Goal: Task Accomplishment & Management: Use online tool/utility

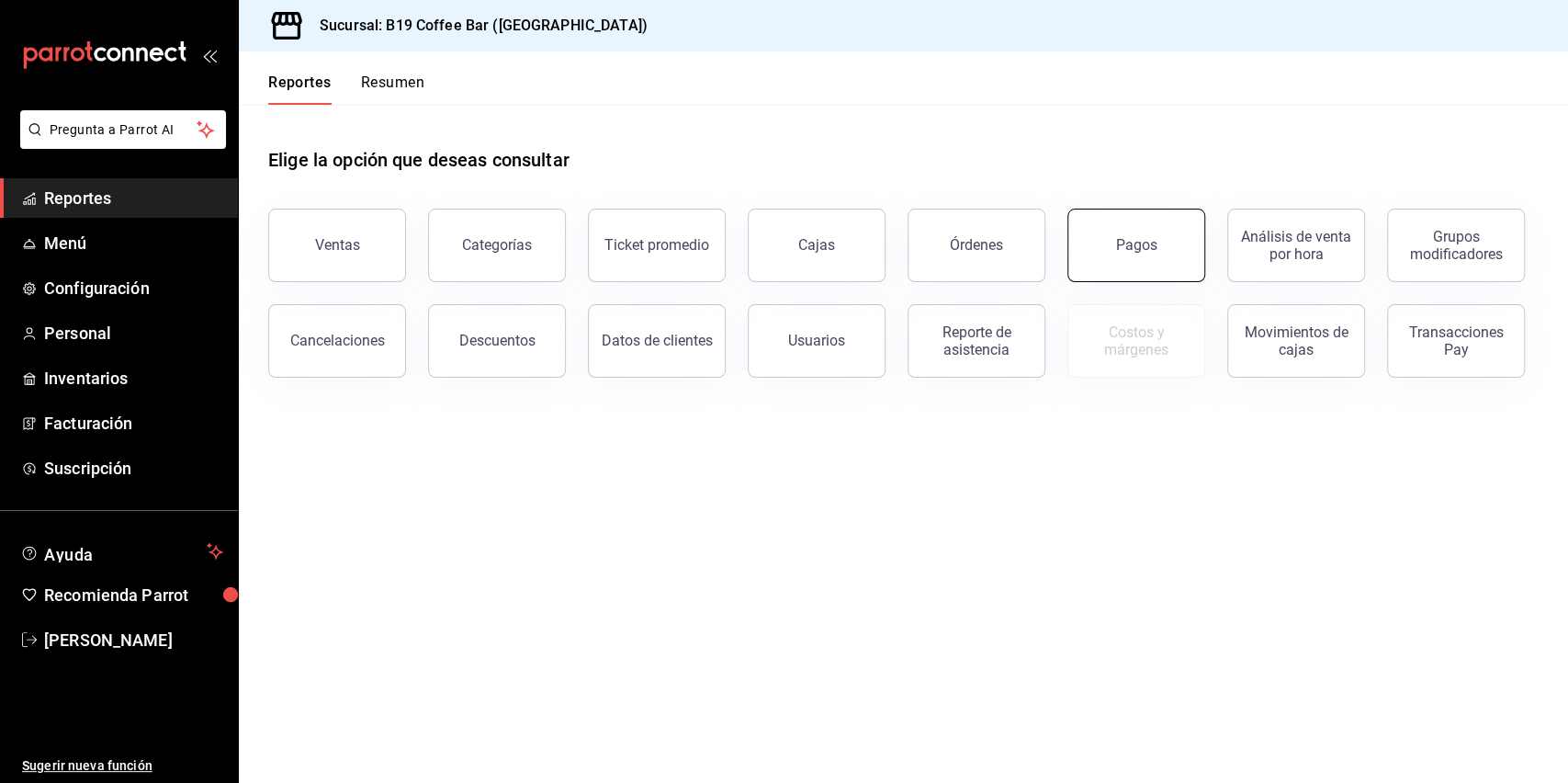
click at [1130, 241] on div "Pagos" at bounding box center [1137, 245] width 42 height 18
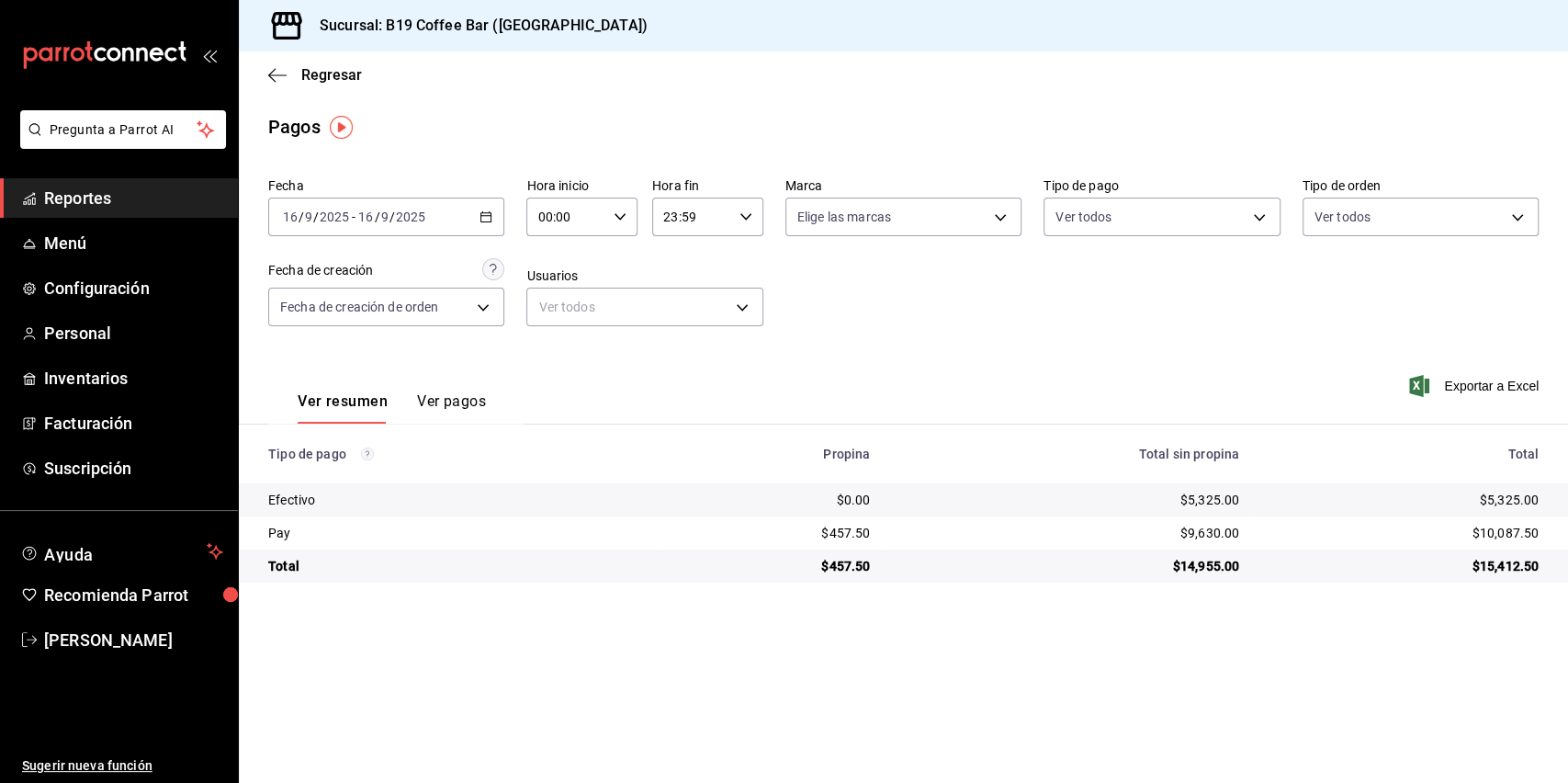
click at [483, 220] on icon "button" at bounding box center [485, 217] width 13 height 13
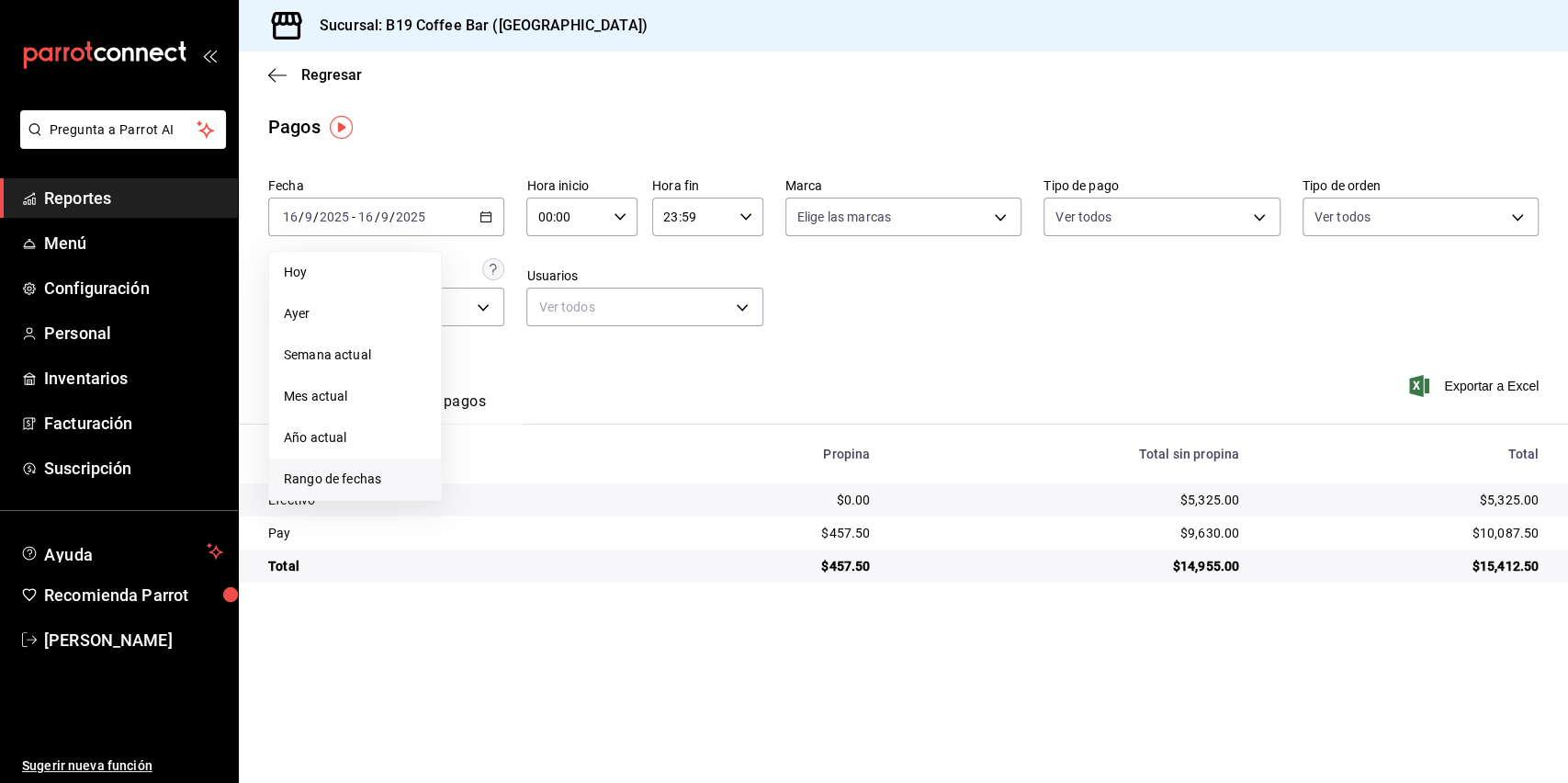
click at [365, 481] on span "Rango de fechas" at bounding box center [355, 478] width 142 height 19
click at [484, 387] on button "8" at bounding box center [480, 379] width 32 height 33
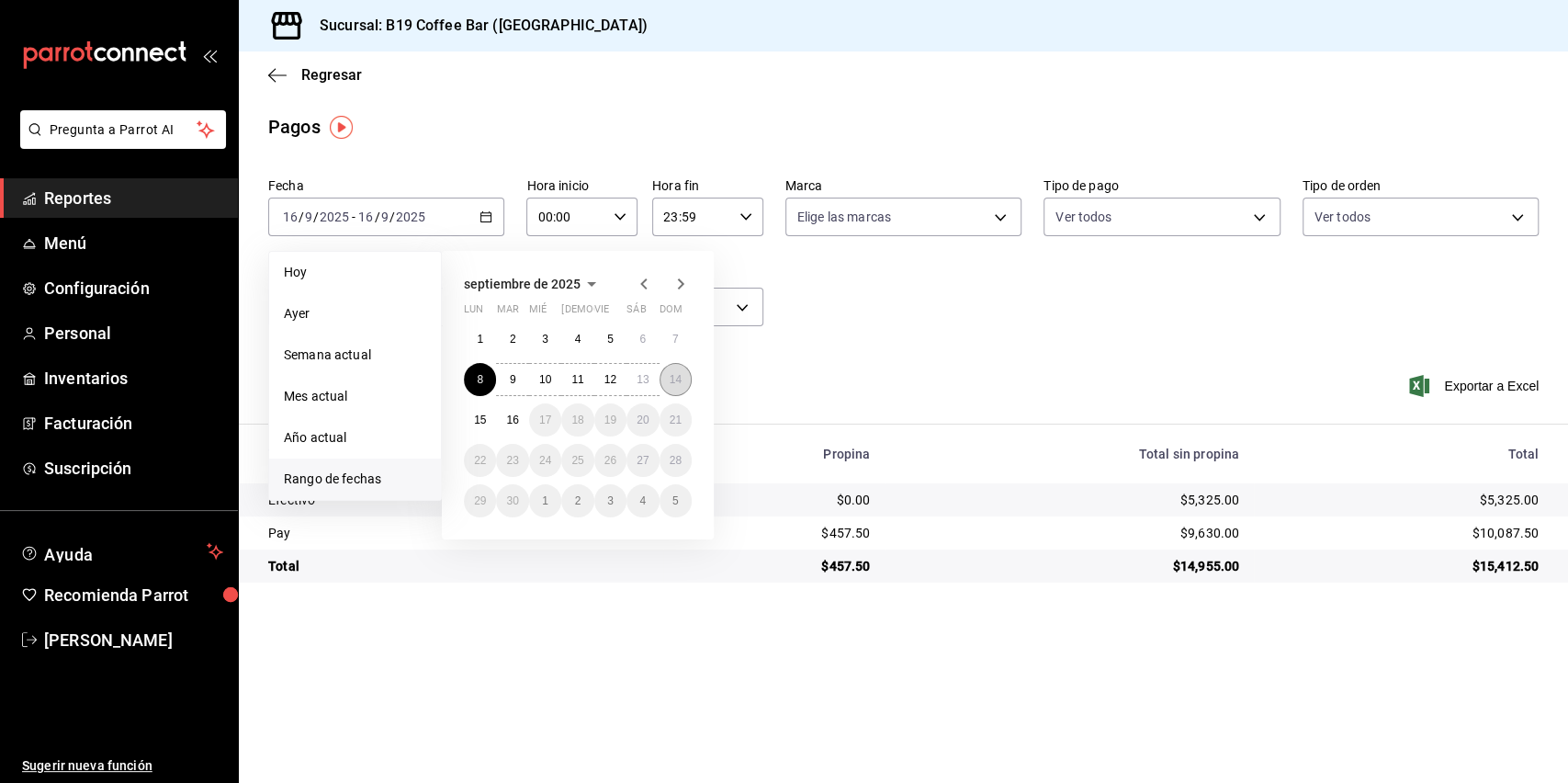
click at [670, 385] on abbr "14" at bounding box center [676, 379] width 12 height 13
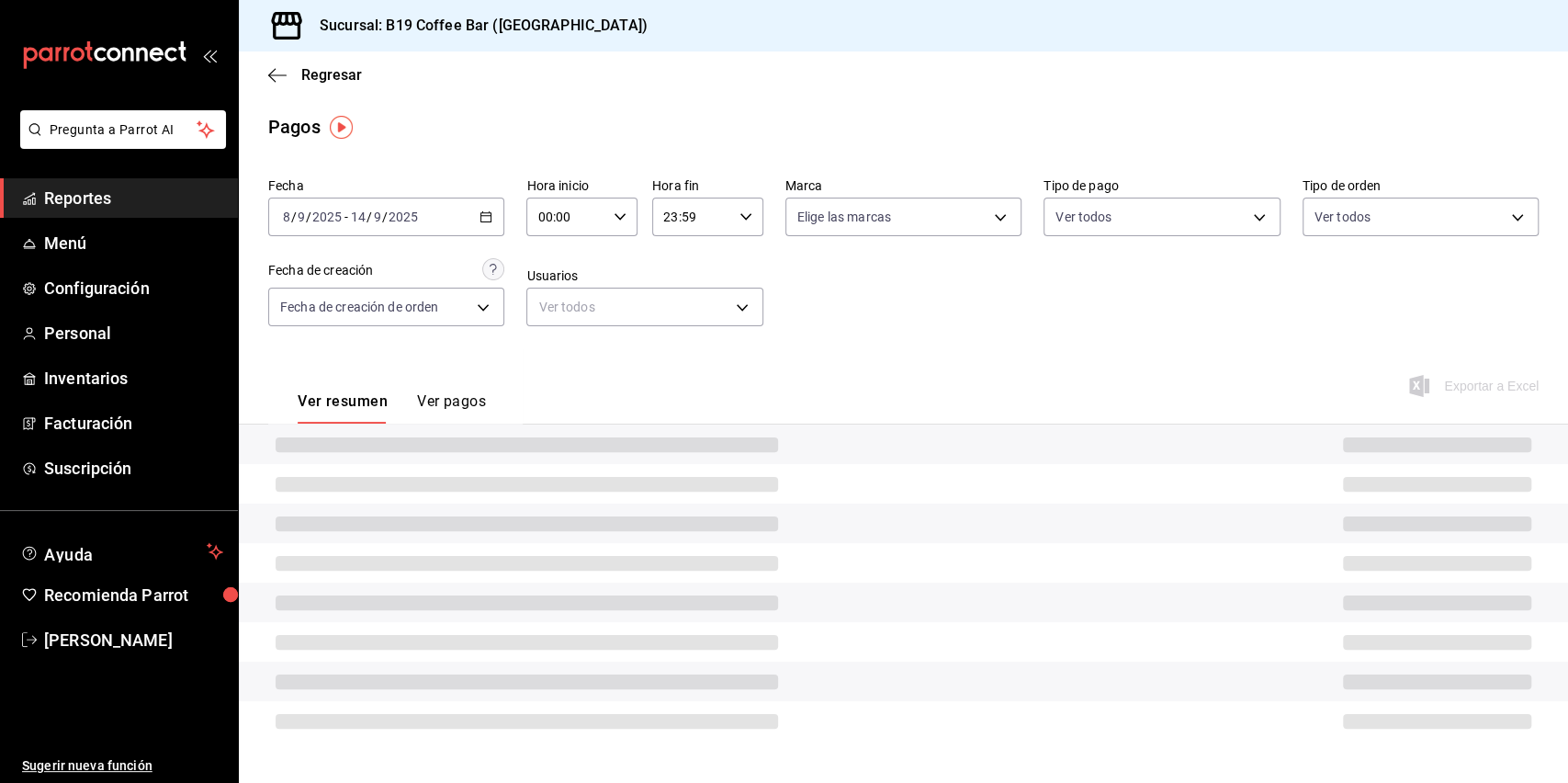
click at [820, 329] on div "Fecha 2025-09-08 8 / 9 / 2025 - 2025-09-14 14 / 9 / 2025 Hora inicio 00:00 Hora…" at bounding box center [903, 258] width 1270 height 178
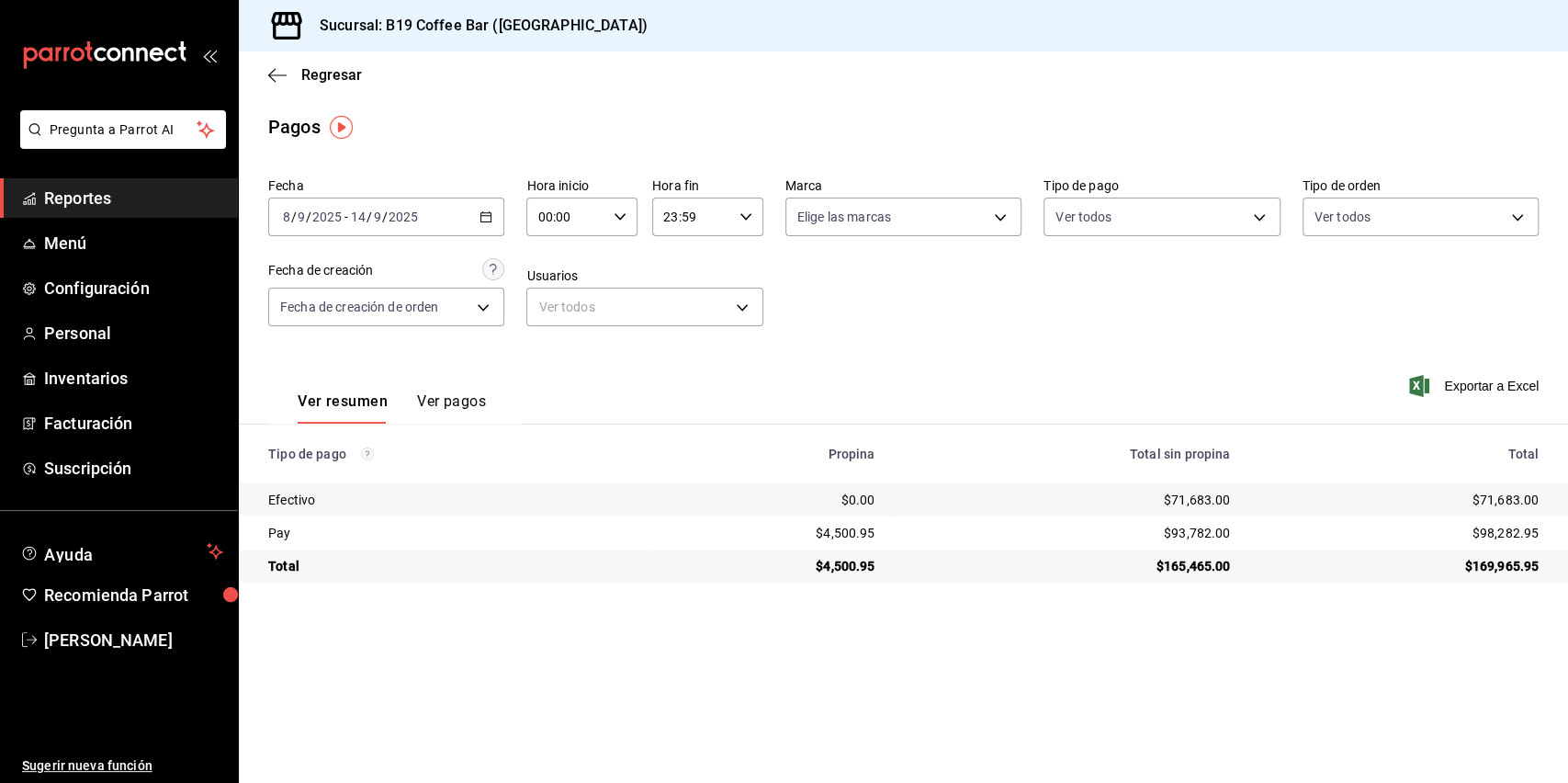
click at [472, 226] on div "2025-09-08 8 / 9 / 2025 - 2025-09-14 14 / 9 / 2025" at bounding box center [387, 217] width 236 height 39
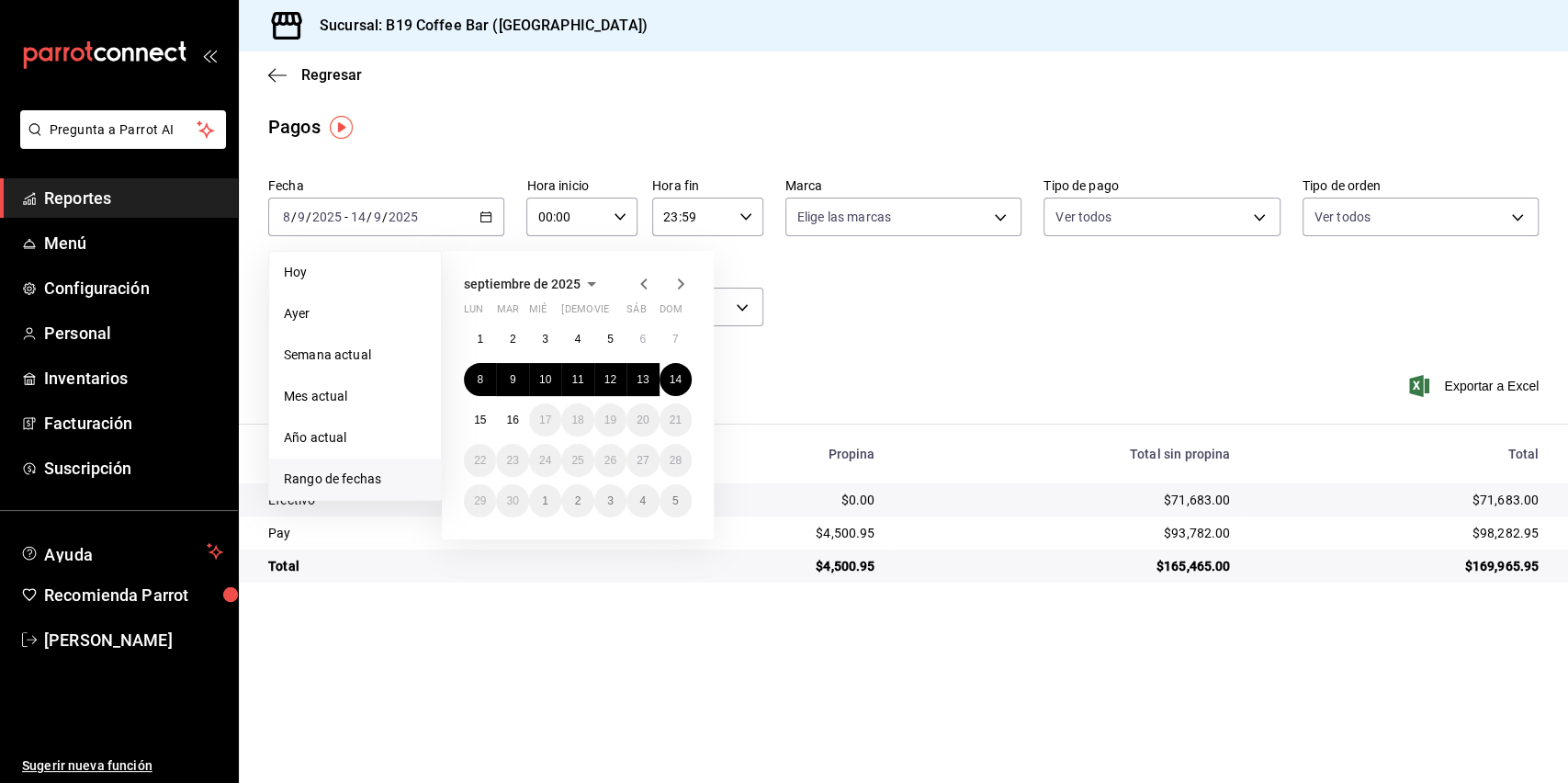
click at [479, 126] on div "Pagos" at bounding box center [902, 127] width 1329 height 28
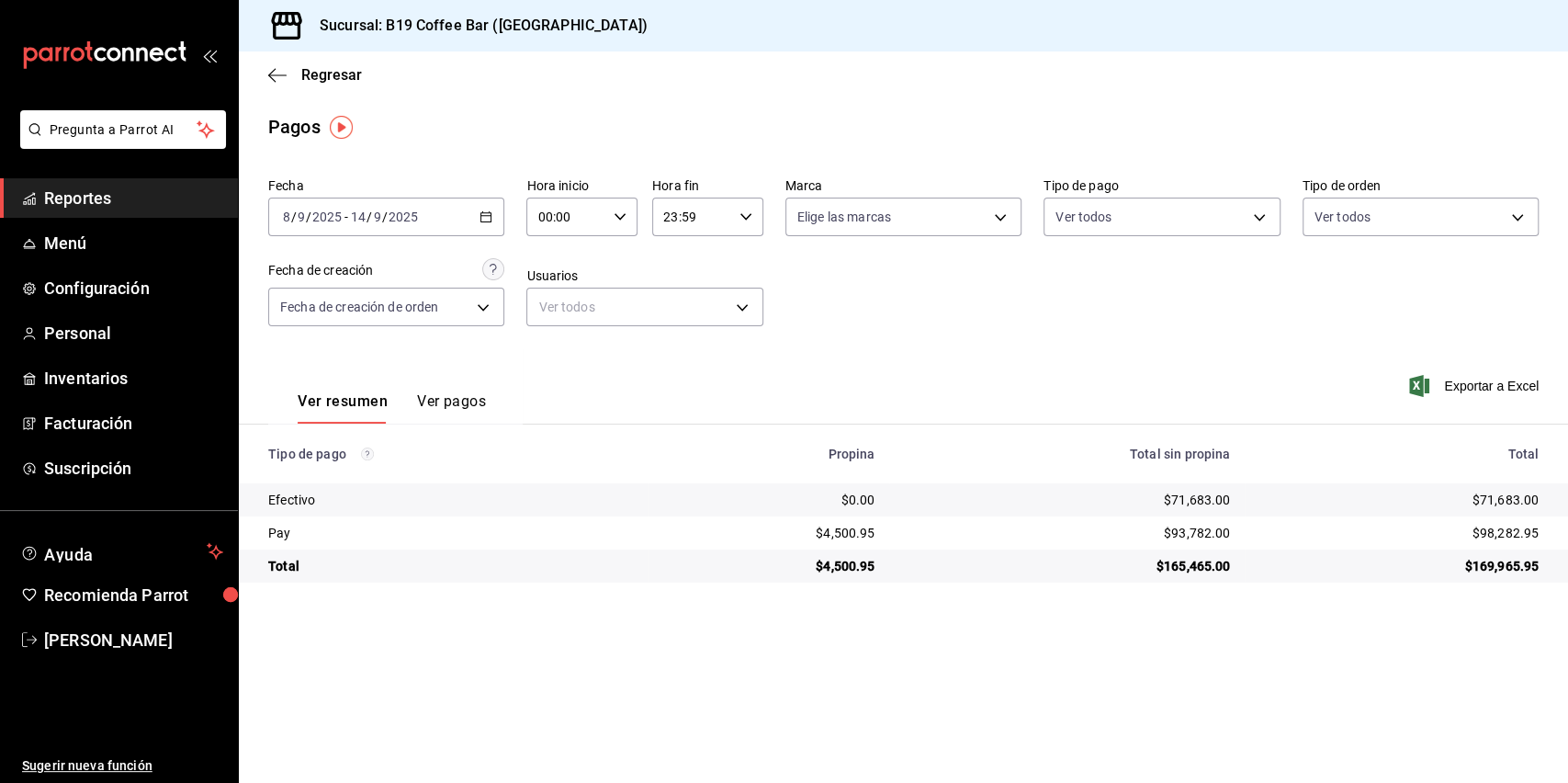
click at [167, 192] on span "Reportes" at bounding box center [133, 198] width 179 height 25
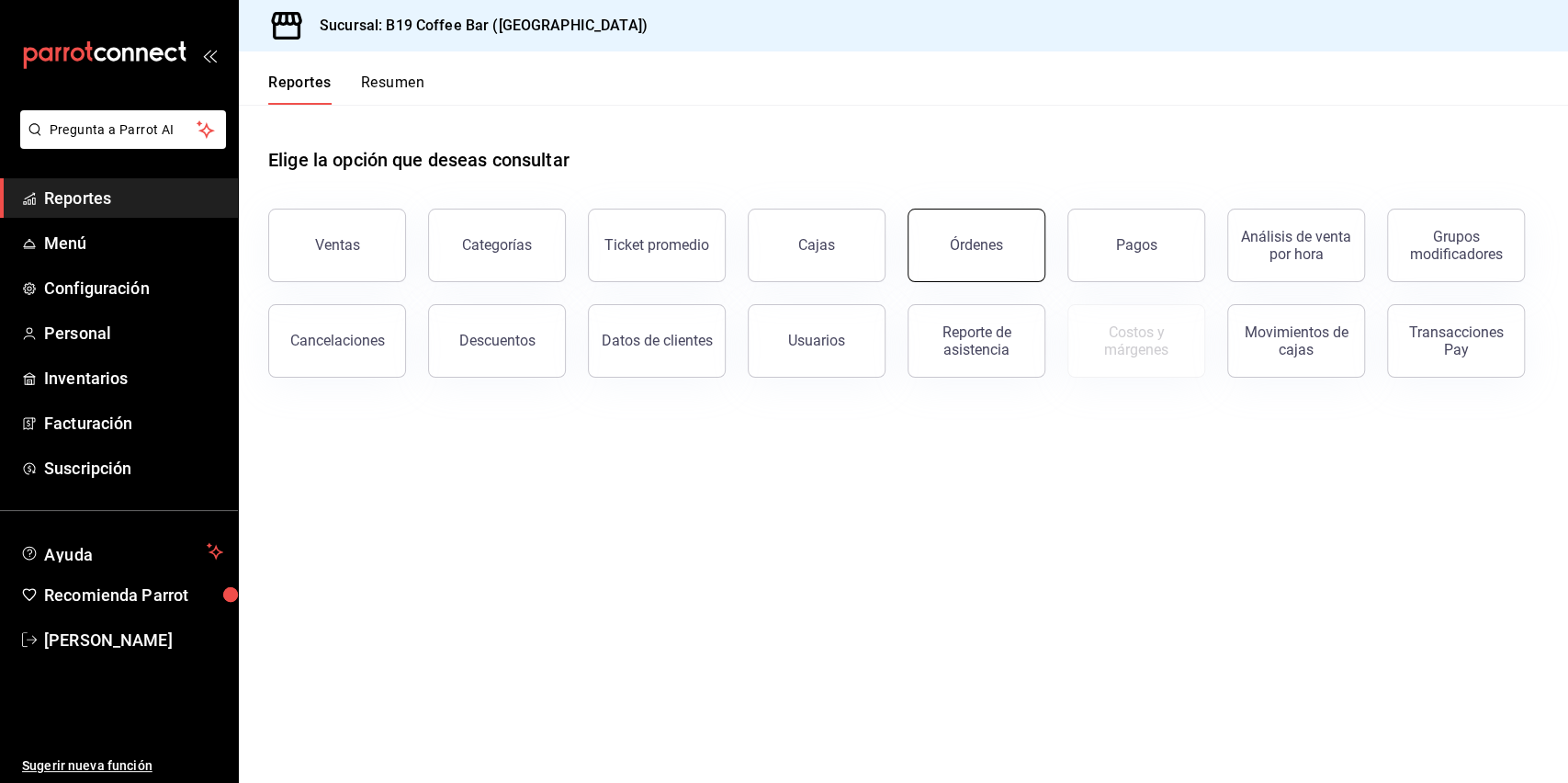
click at [922, 224] on button "Órdenes" at bounding box center [976, 245] width 138 height 74
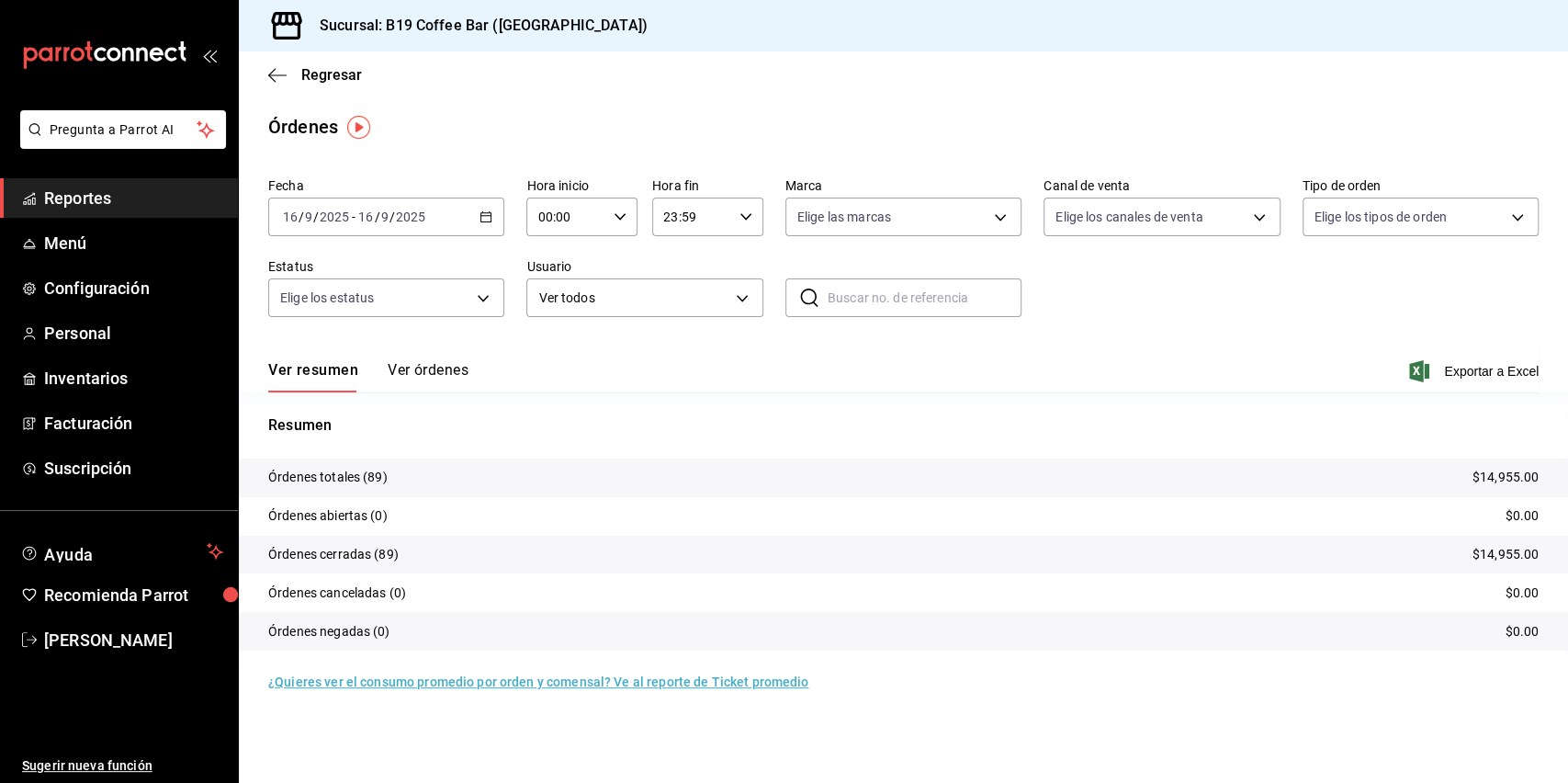
click at [147, 194] on span "Reportes" at bounding box center [133, 198] width 179 height 25
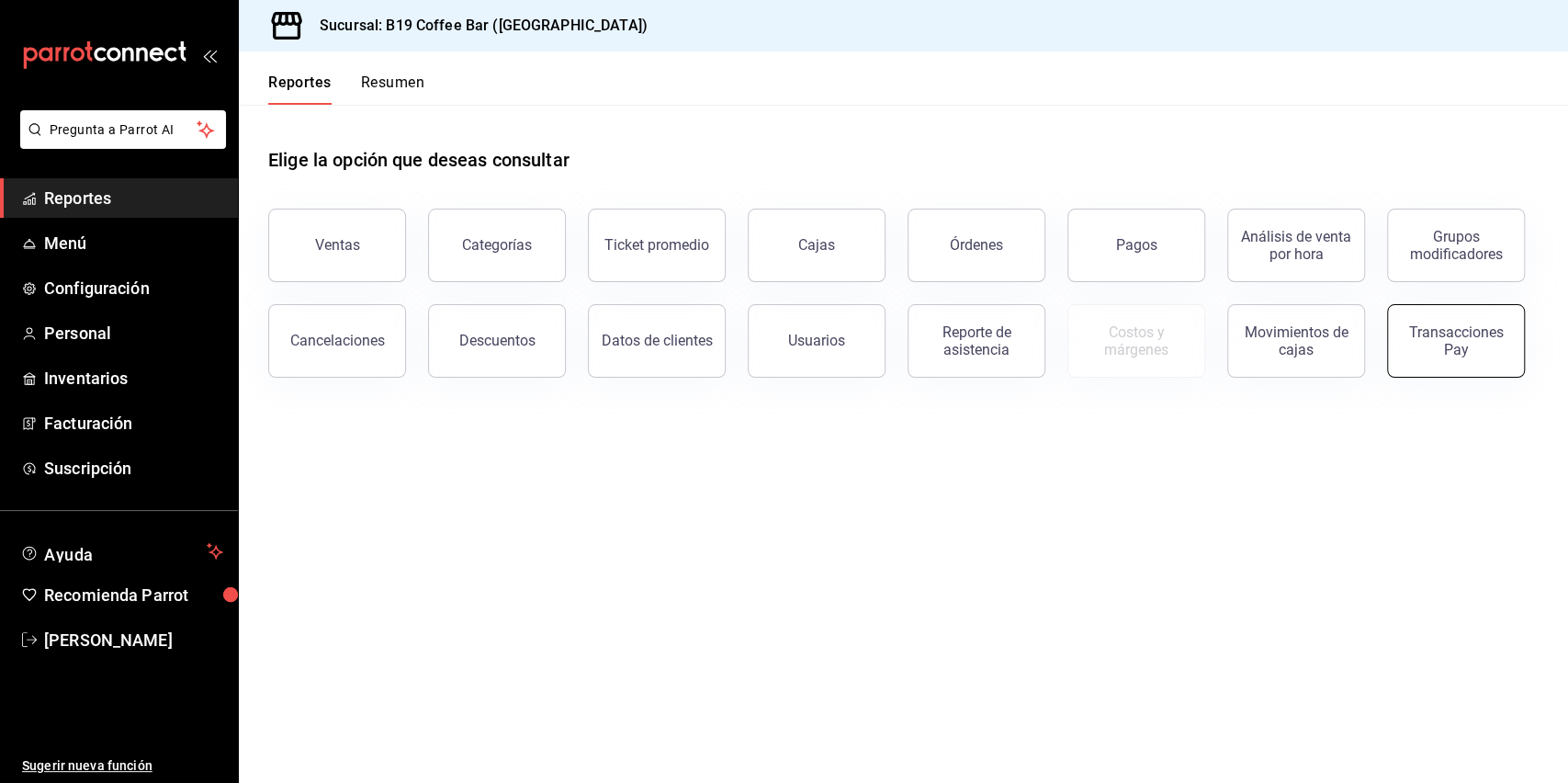
click at [1467, 334] on div "Transacciones Pay" at bounding box center [1456, 340] width 114 height 35
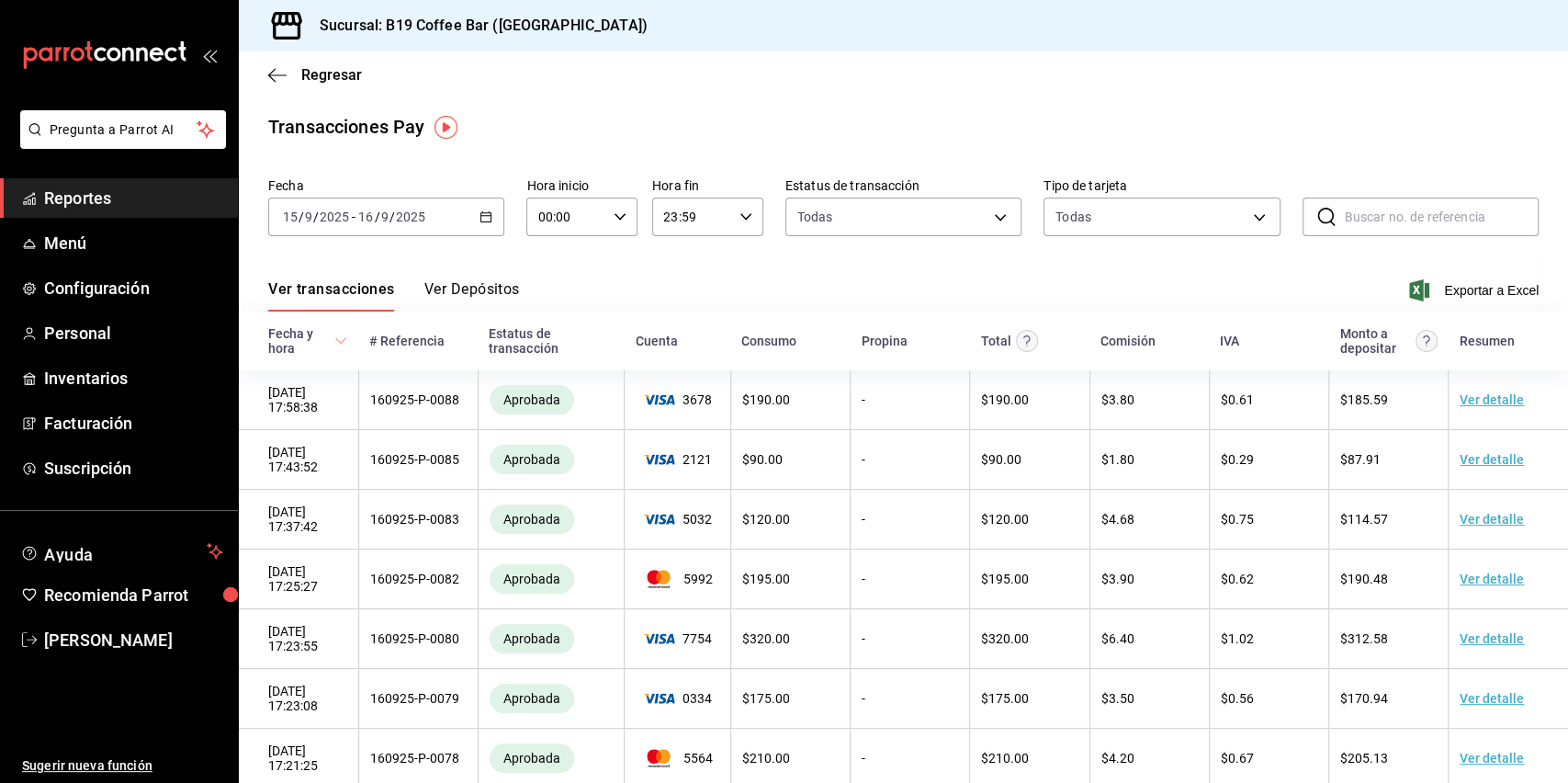
click at [342, 283] on button "Ver transacciones" at bounding box center [332, 295] width 127 height 31
click at [279, 68] on icon "button" at bounding box center [277, 75] width 18 height 17
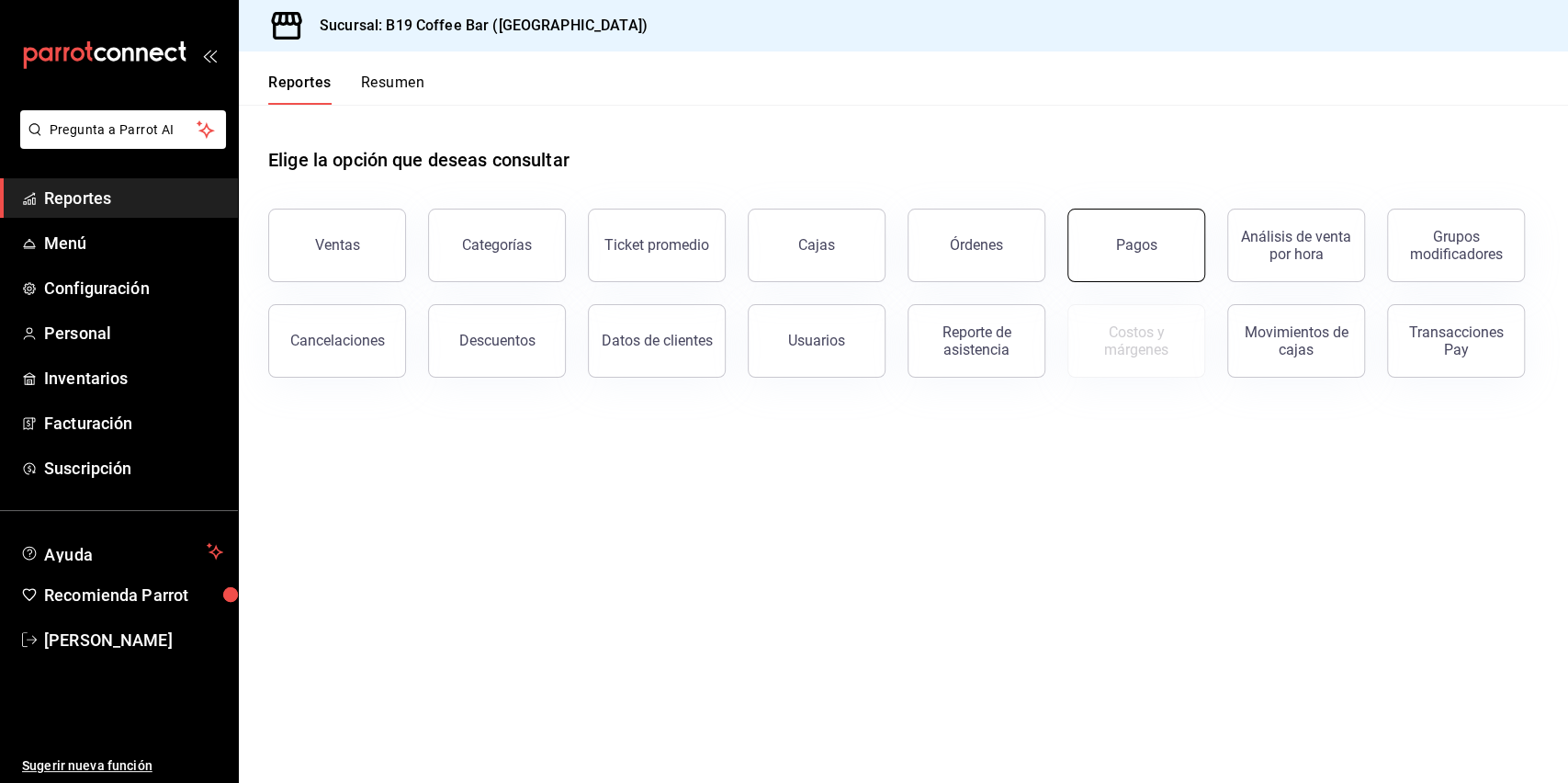
click at [1110, 236] on button "Pagos" at bounding box center [1136, 245] width 138 height 74
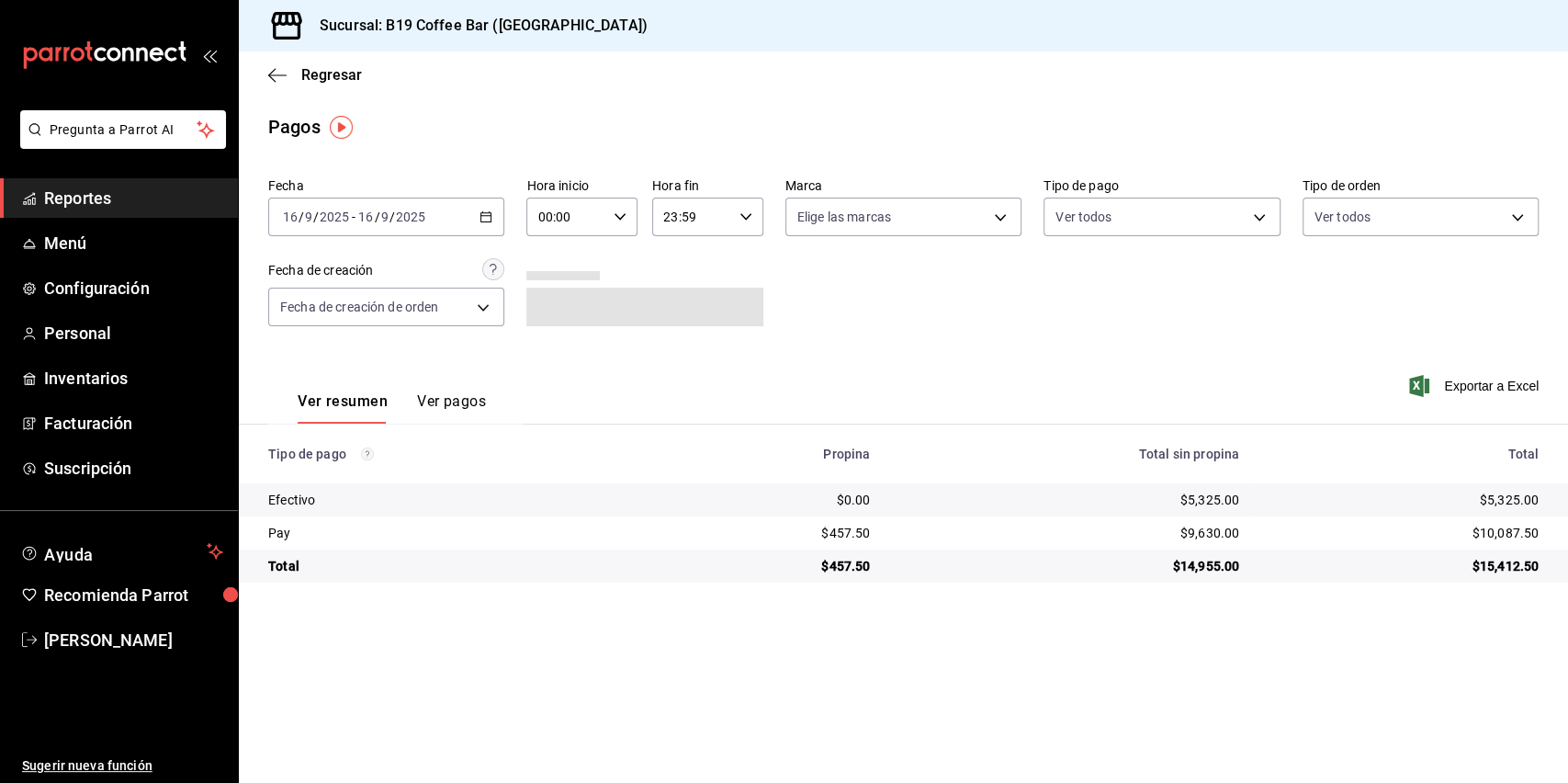
click at [485, 217] on icon "button" at bounding box center [485, 217] width 13 height 13
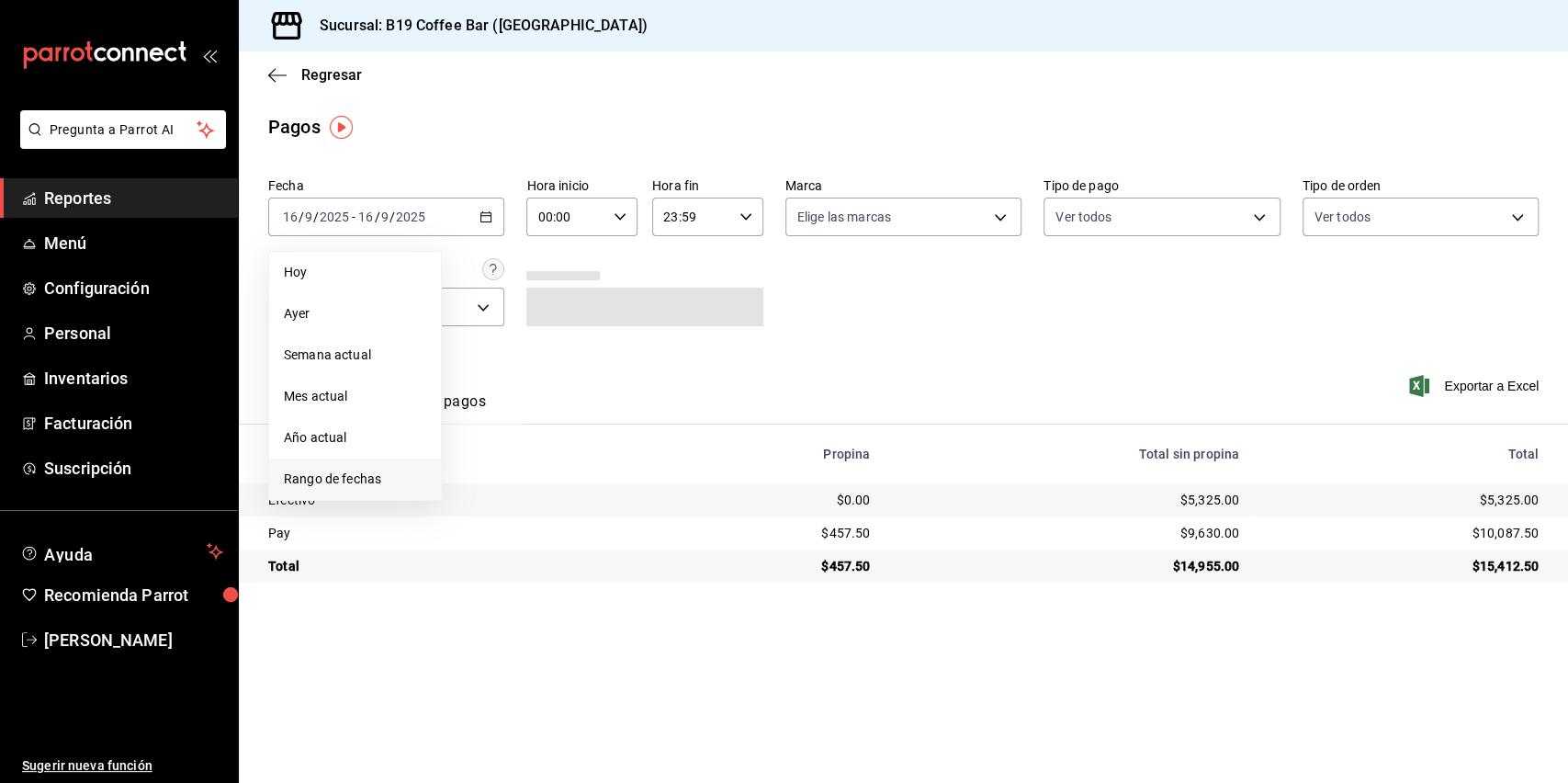
click at [371, 478] on span "Rango de fechas" at bounding box center [355, 478] width 142 height 19
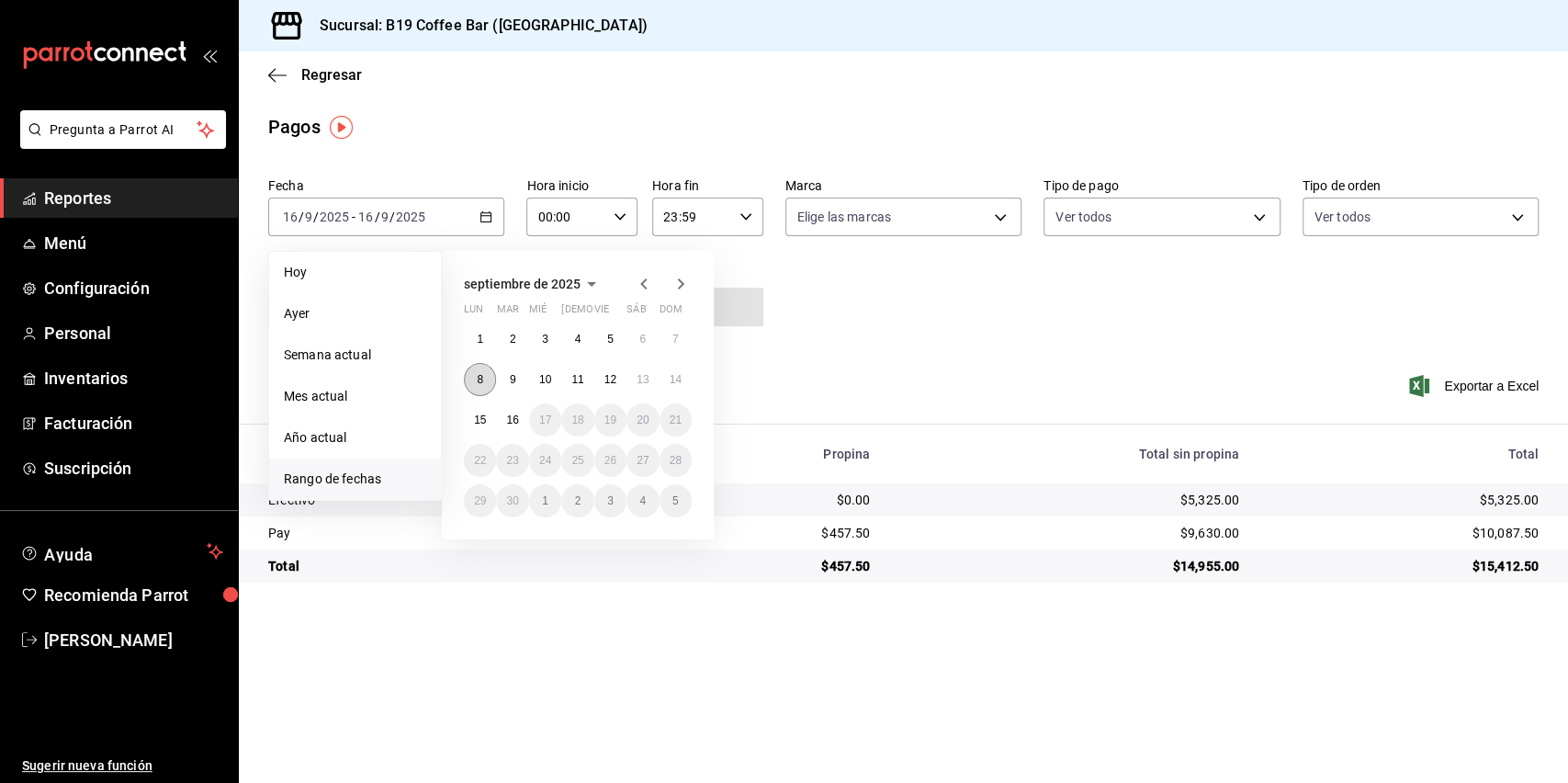
click at [475, 391] on button "8" at bounding box center [480, 379] width 32 height 33
click at [687, 383] on button "14" at bounding box center [676, 379] width 32 height 33
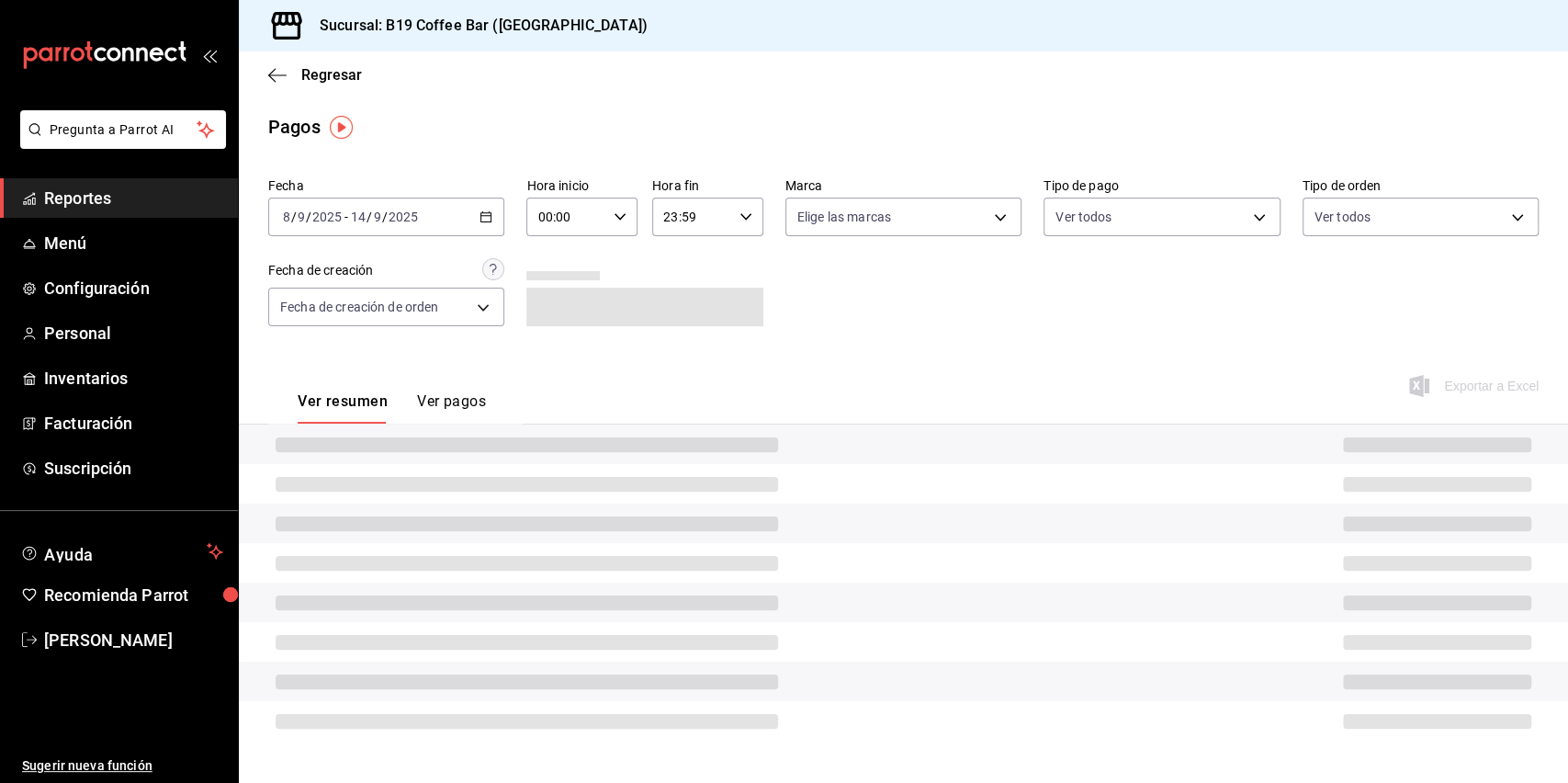
click at [877, 321] on div "Fecha 2025-09-08 8 / 9 / 2025 - 2025-09-14 14 / 9 / 2025 Hora inicio 00:00 Hora…" at bounding box center [903, 258] width 1270 height 178
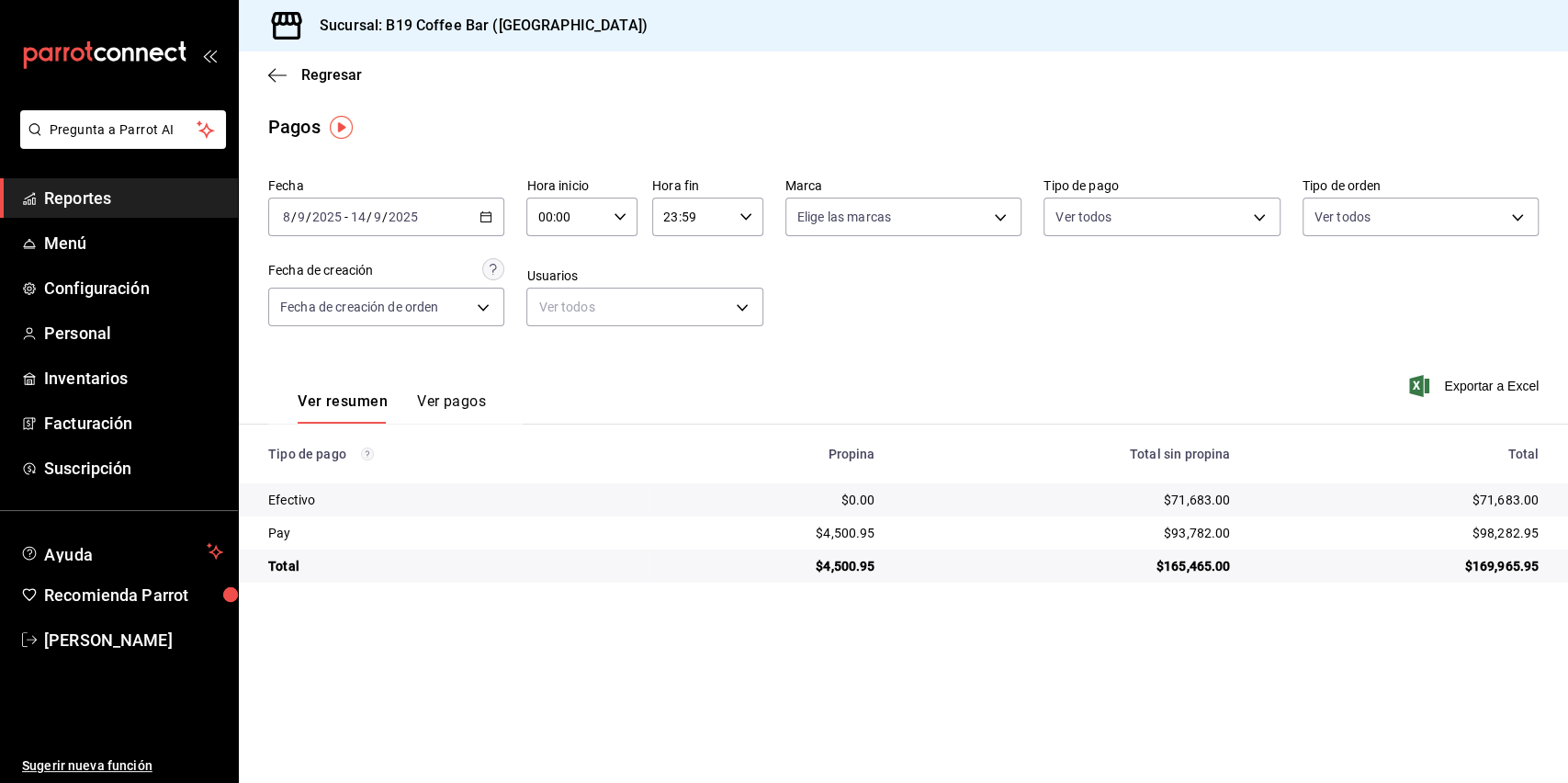
drag, startPoint x: 794, startPoint y: 386, endPoint x: 513, endPoint y: 292, distance: 296.3
click at [794, 386] on div "Ver resumen Ver pagos Exportar a Excel" at bounding box center [902, 396] width 1329 height 97
click at [845, 637] on main "Regresar Pagos Fecha 2025-09-08 8 / 9 / 2025 - 2025-09-14 14 / 9 / 2025 Hora in…" at bounding box center [902, 417] width 1329 height 731
click at [152, 186] on span "Reportes" at bounding box center [133, 198] width 179 height 25
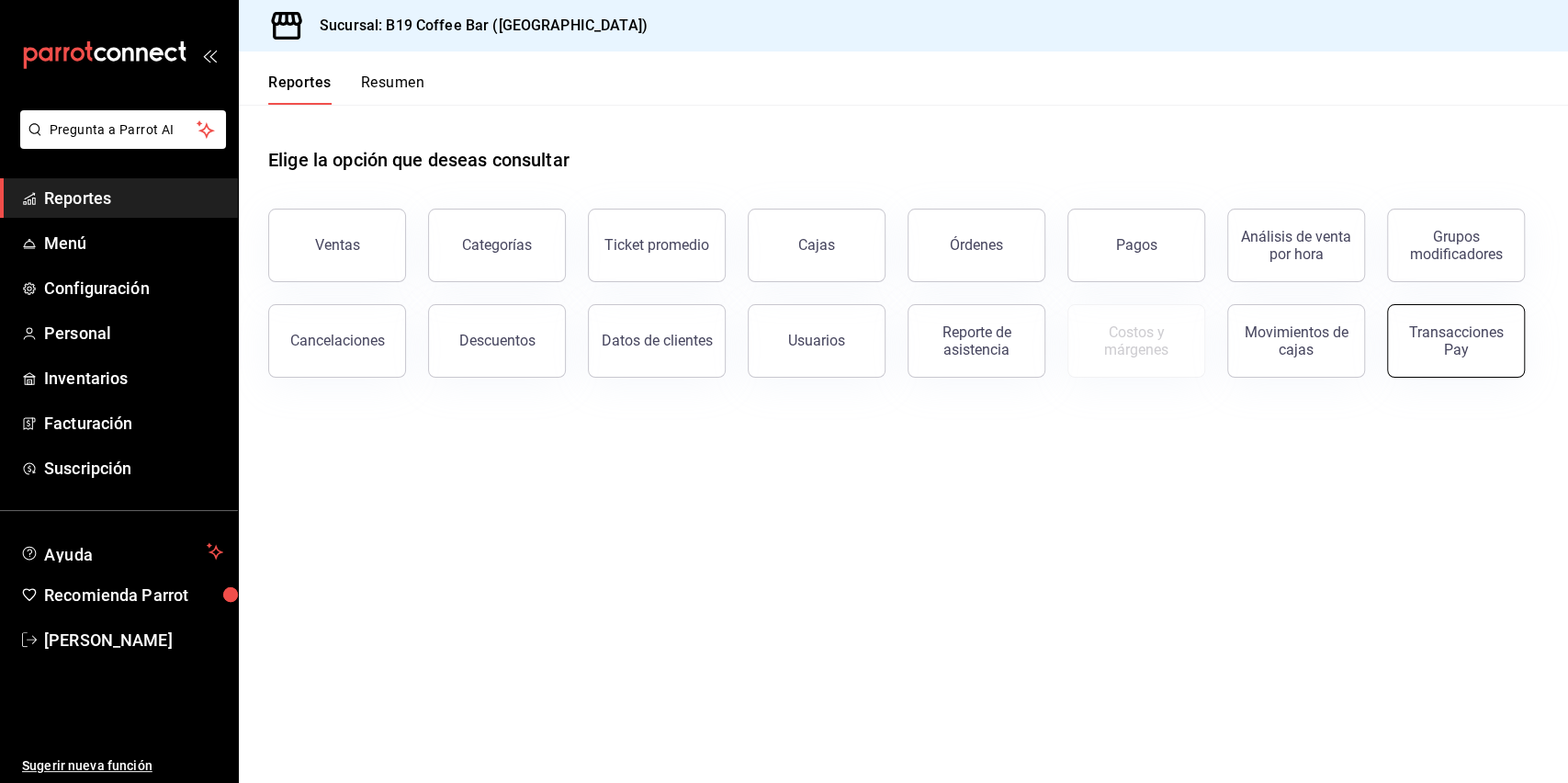
click at [1406, 332] on div "Transacciones Pay" at bounding box center [1456, 340] width 114 height 35
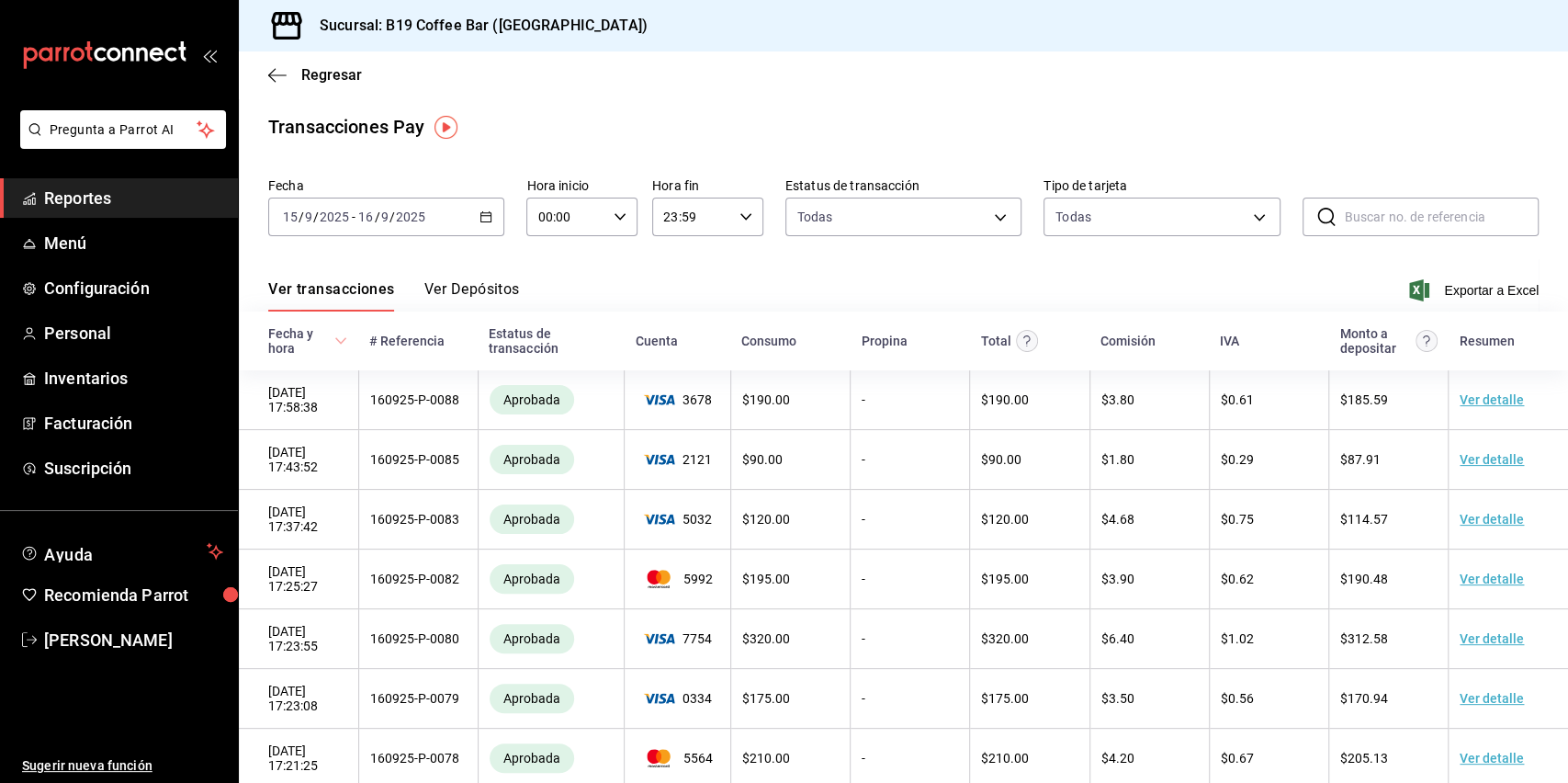
click at [488, 213] on icon "button" at bounding box center [485, 217] width 13 height 13
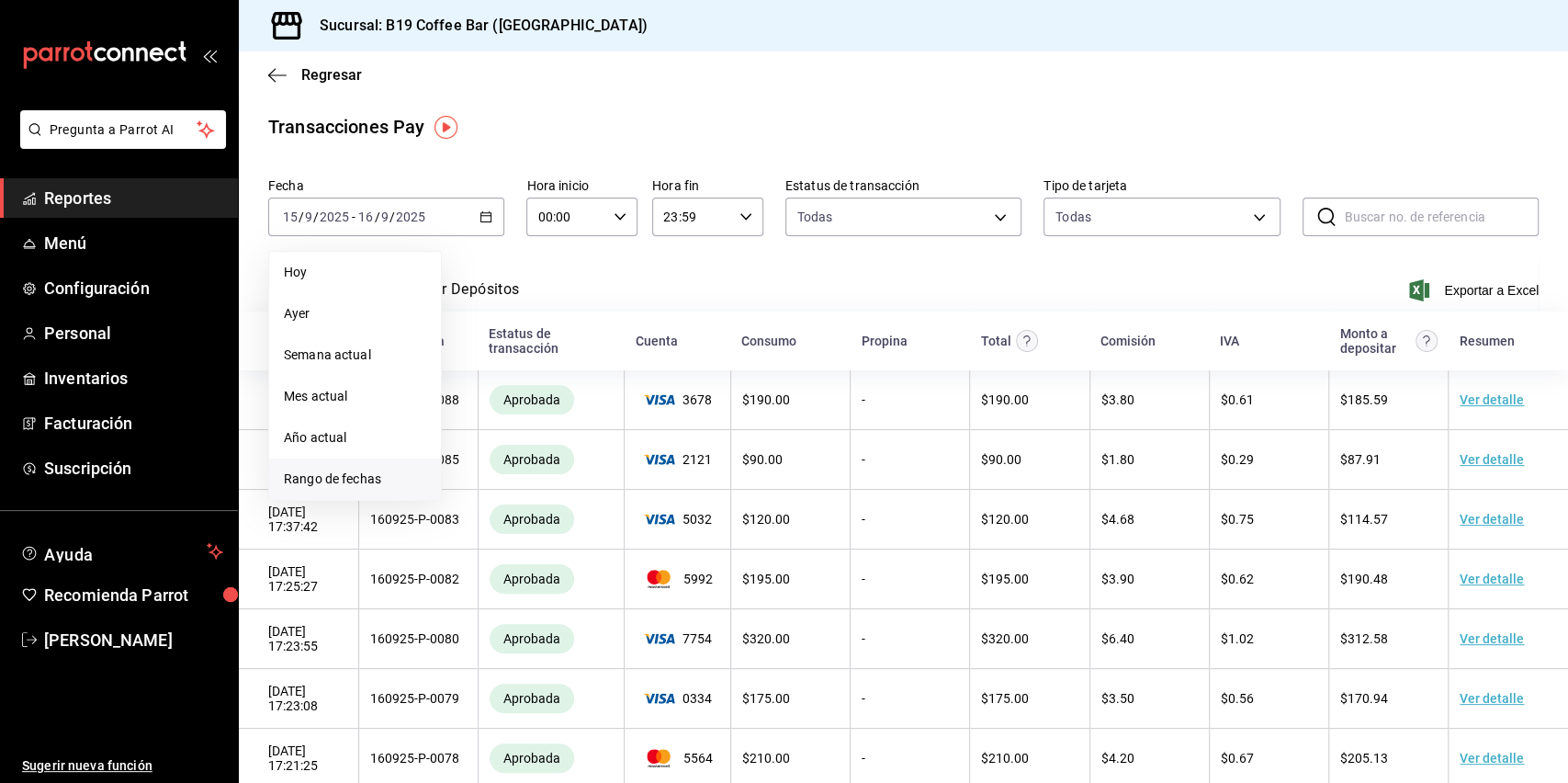
click at [361, 475] on span "Rango de fechas" at bounding box center [355, 478] width 142 height 19
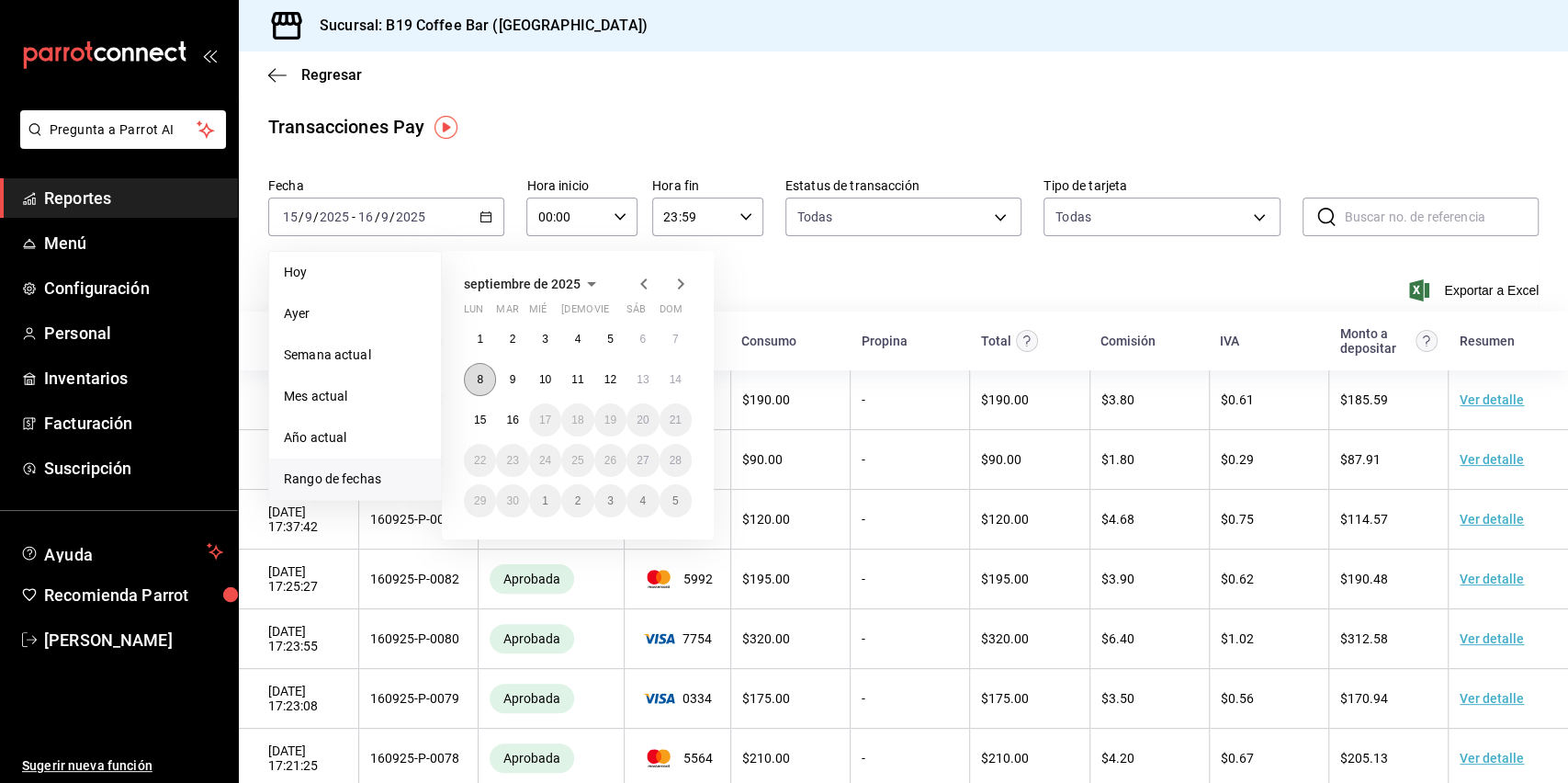
click at [491, 370] on button "8" at bounding box center [480, 379] width 32 height 33
click at [679, 383] on abbr "14" at bounding box center [676, 379] width 12 height 13
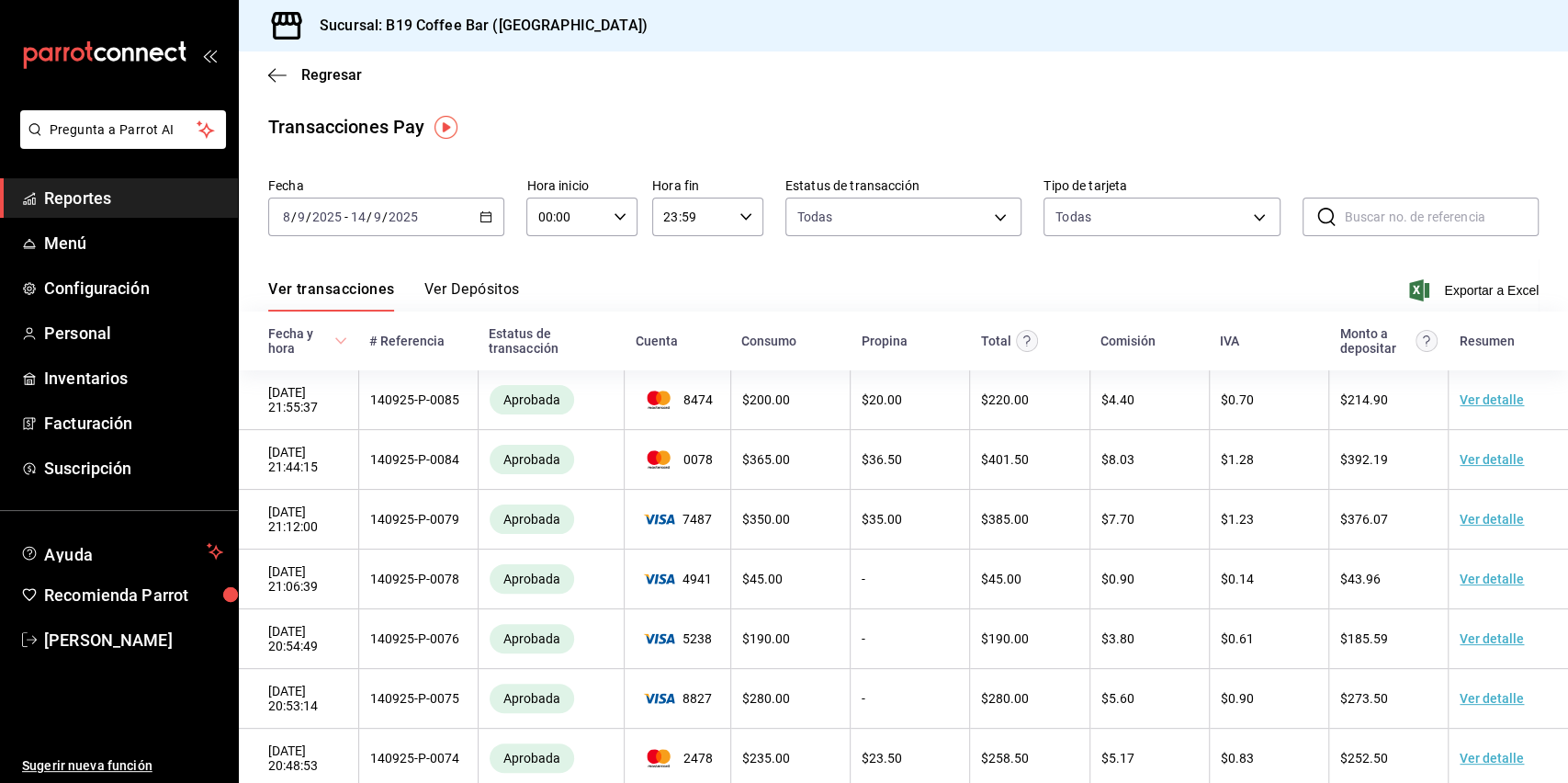
click at [876, 283] on div "Ver transacciones Ver Depósitos Exportar a Excel" at bounding box center [903, 285] width 1270 height 54
click at [1442, 297] on span "Exportar a Excel" at bounding box center [1476, 290] width 126 height 22
